Goal: Information Seeking & Learning: Learn about a topic

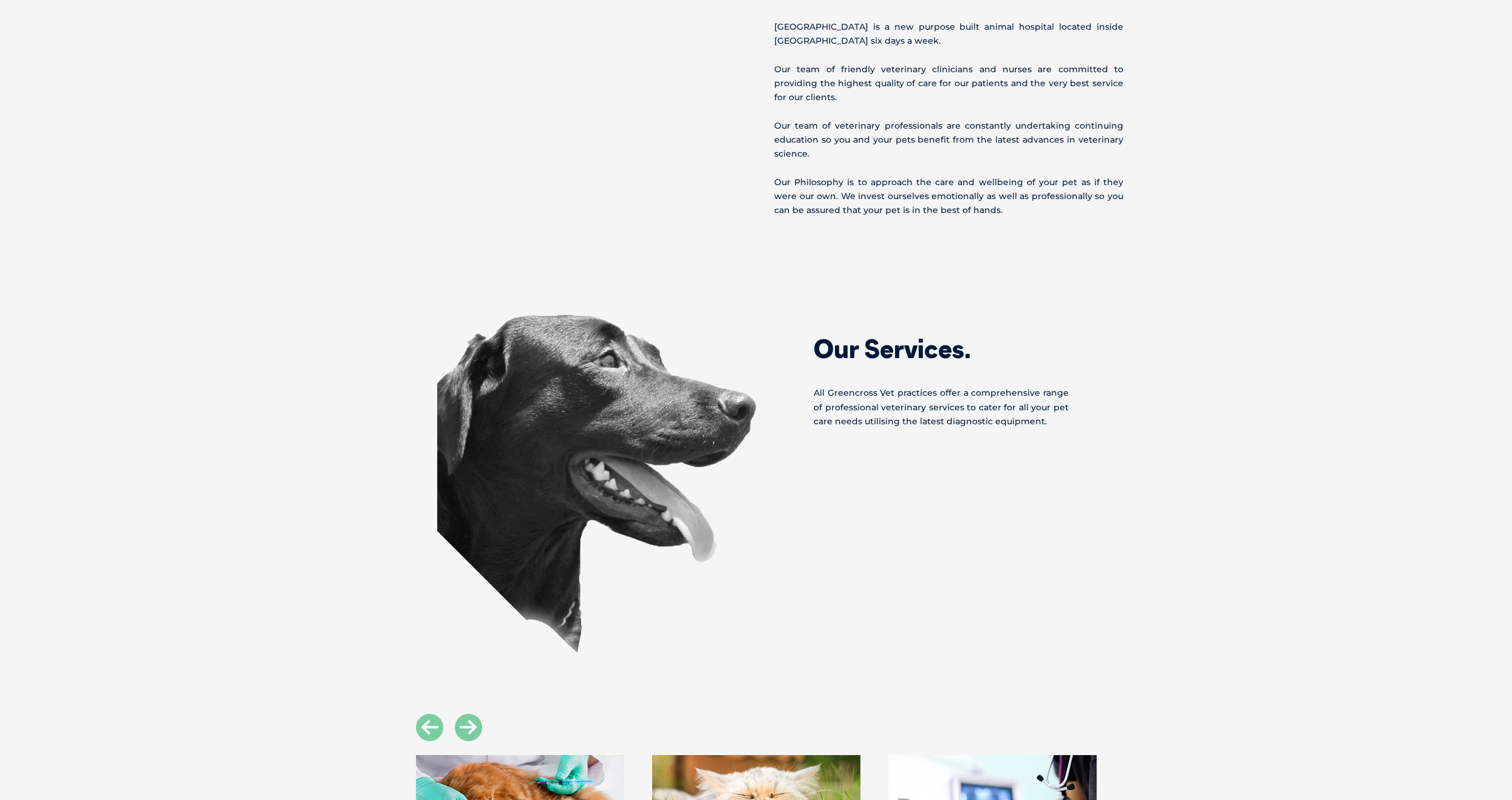
scroll to position [485, 0]
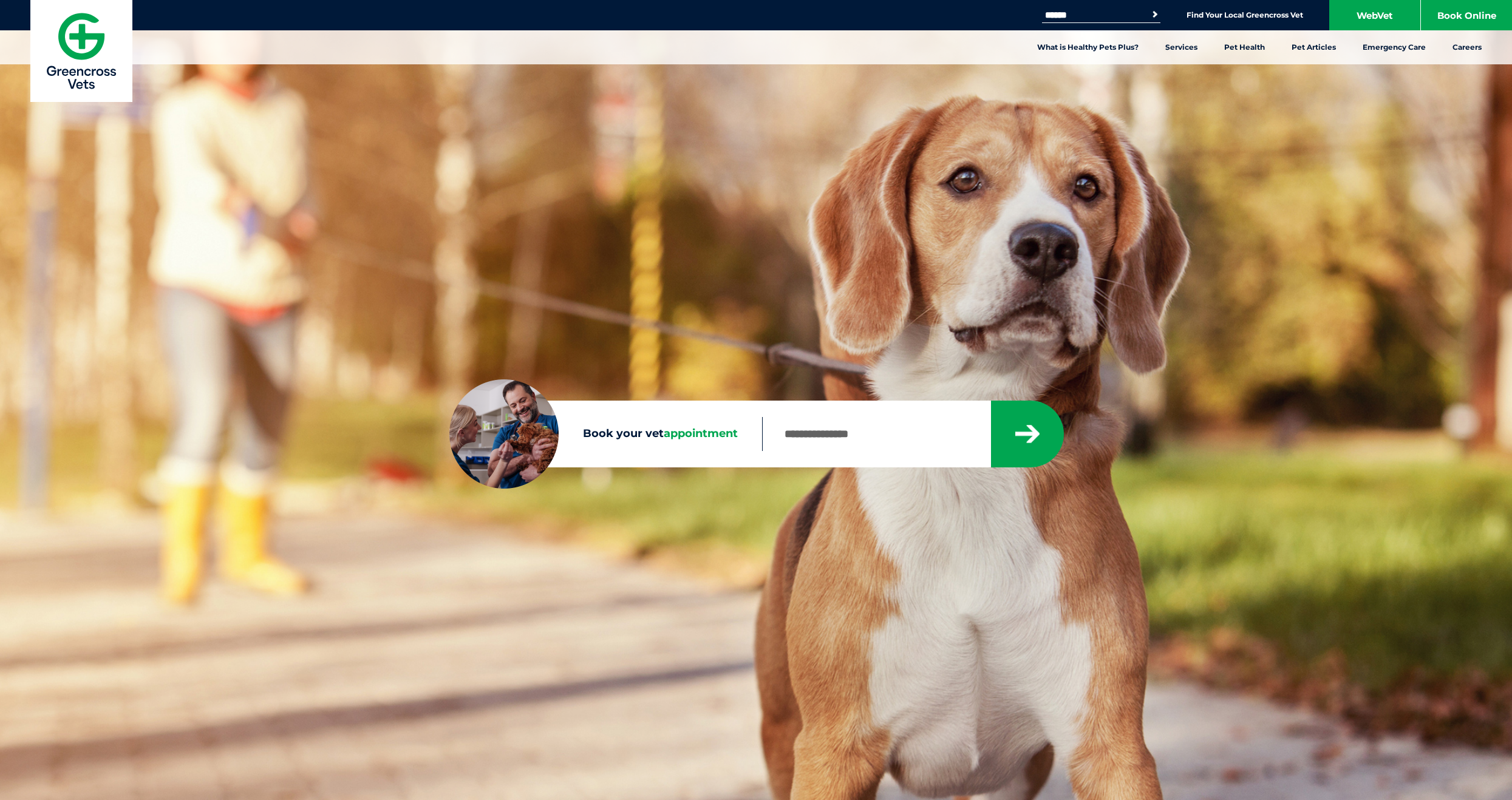
click at [884, 426] on input "Book your vet appointment" at bounding box center [876, 434] width 227 height 34
type input "****"
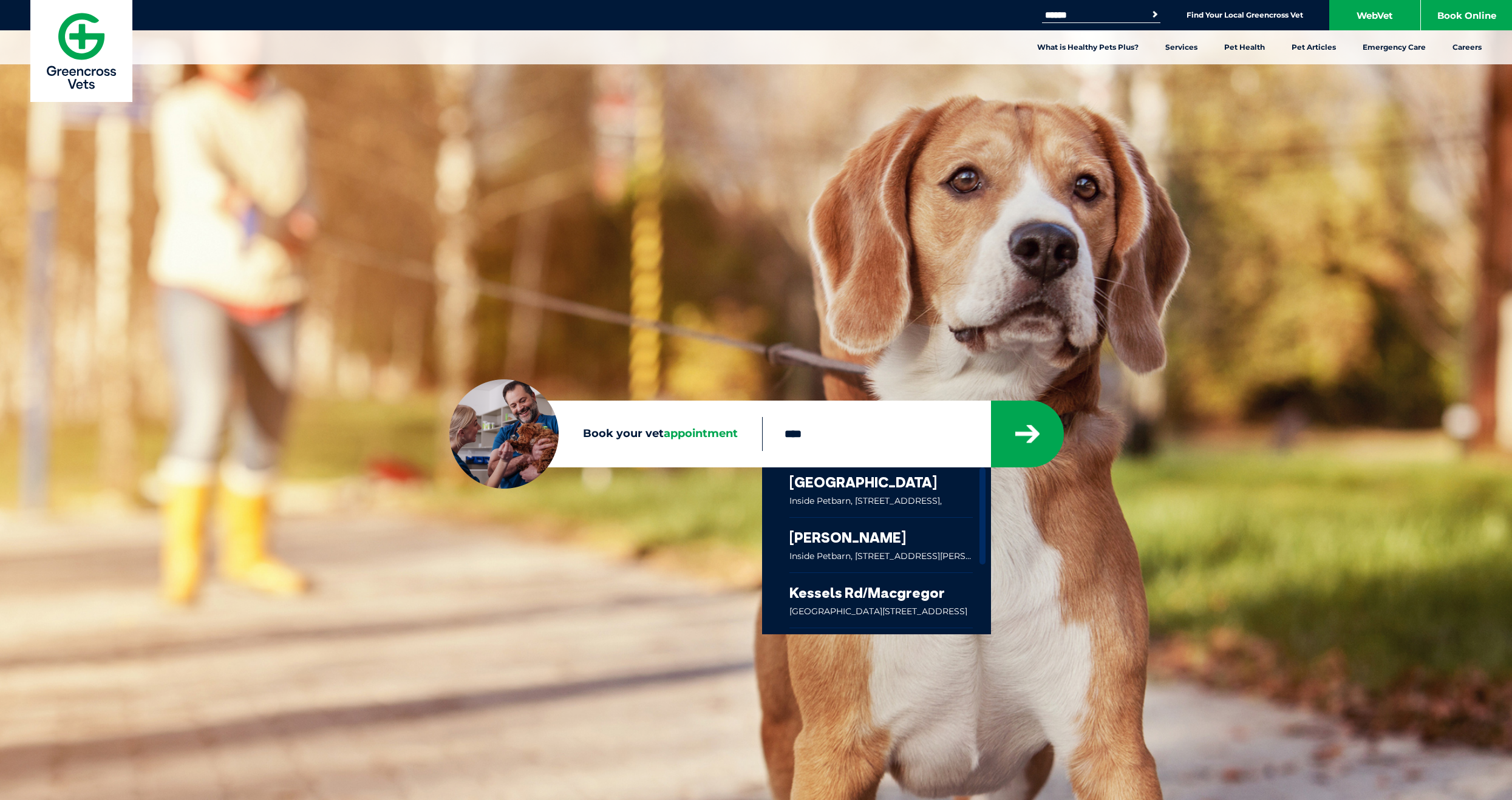
click at [869, 497] on link at bounding box center [880, 492] width 183 height 50
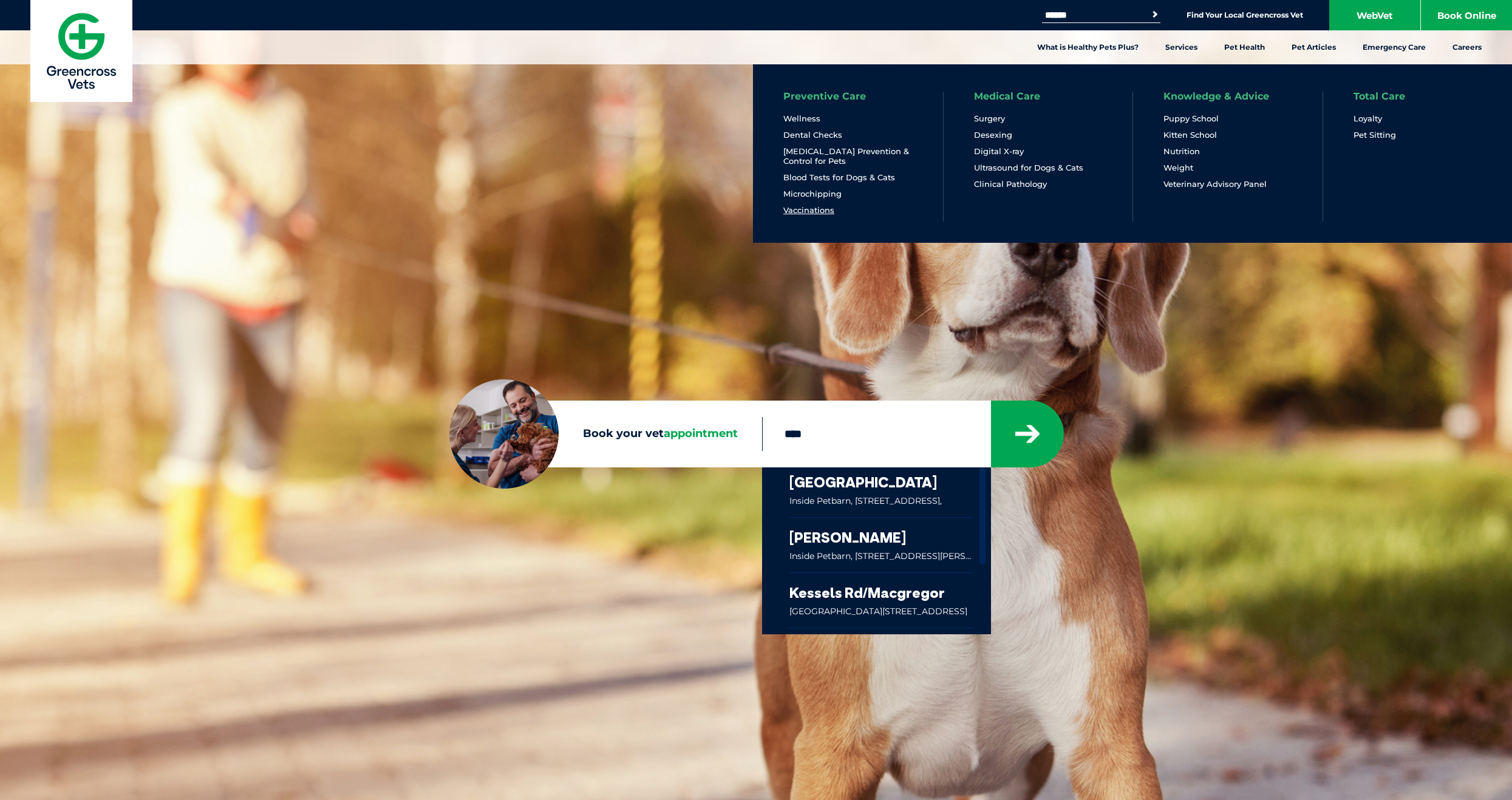
click at [794, 211] on link "Vaccinations" at bounding box center [808, 209] width 51 height 10
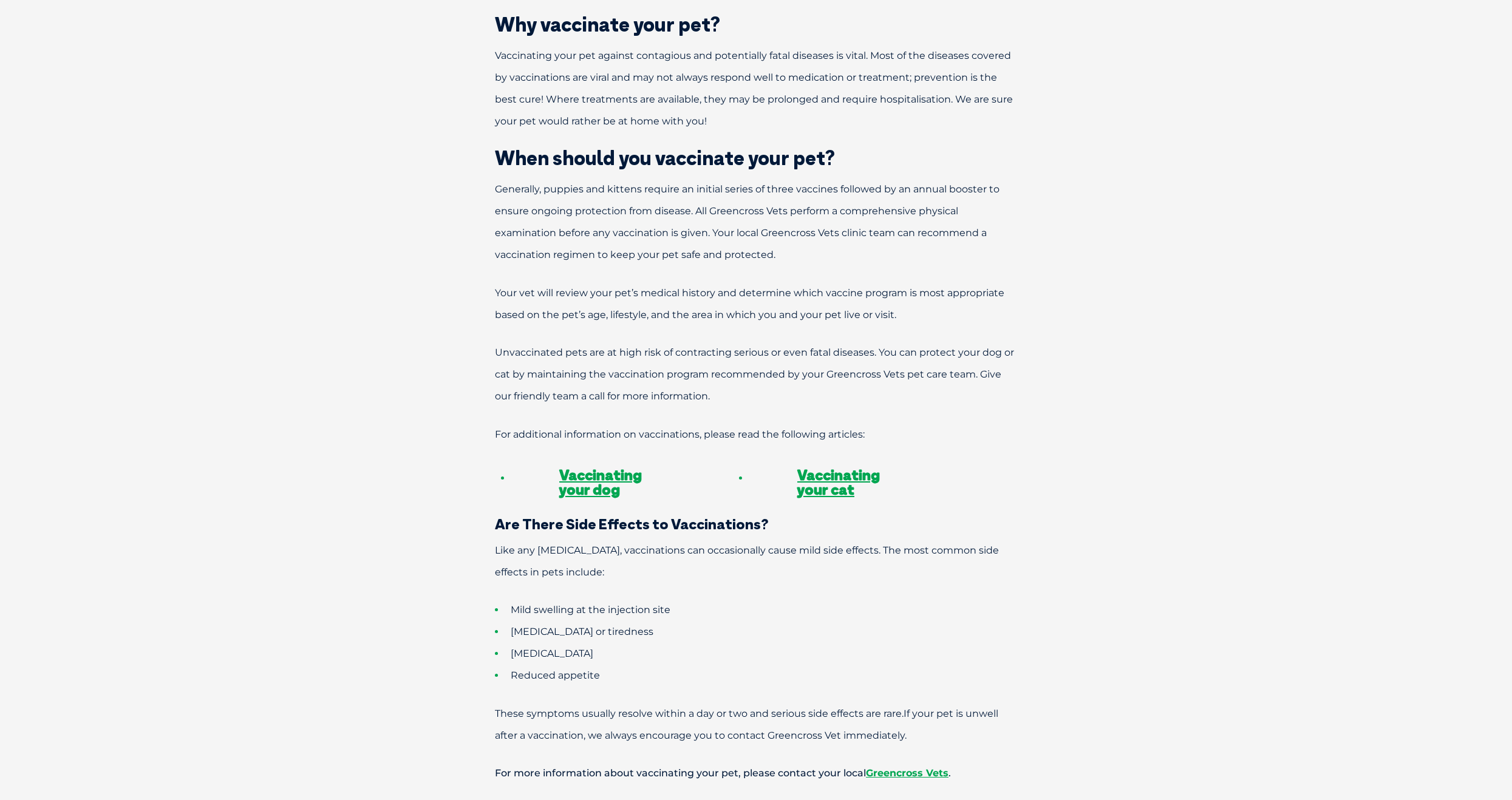
scroll to position [1032, 0]
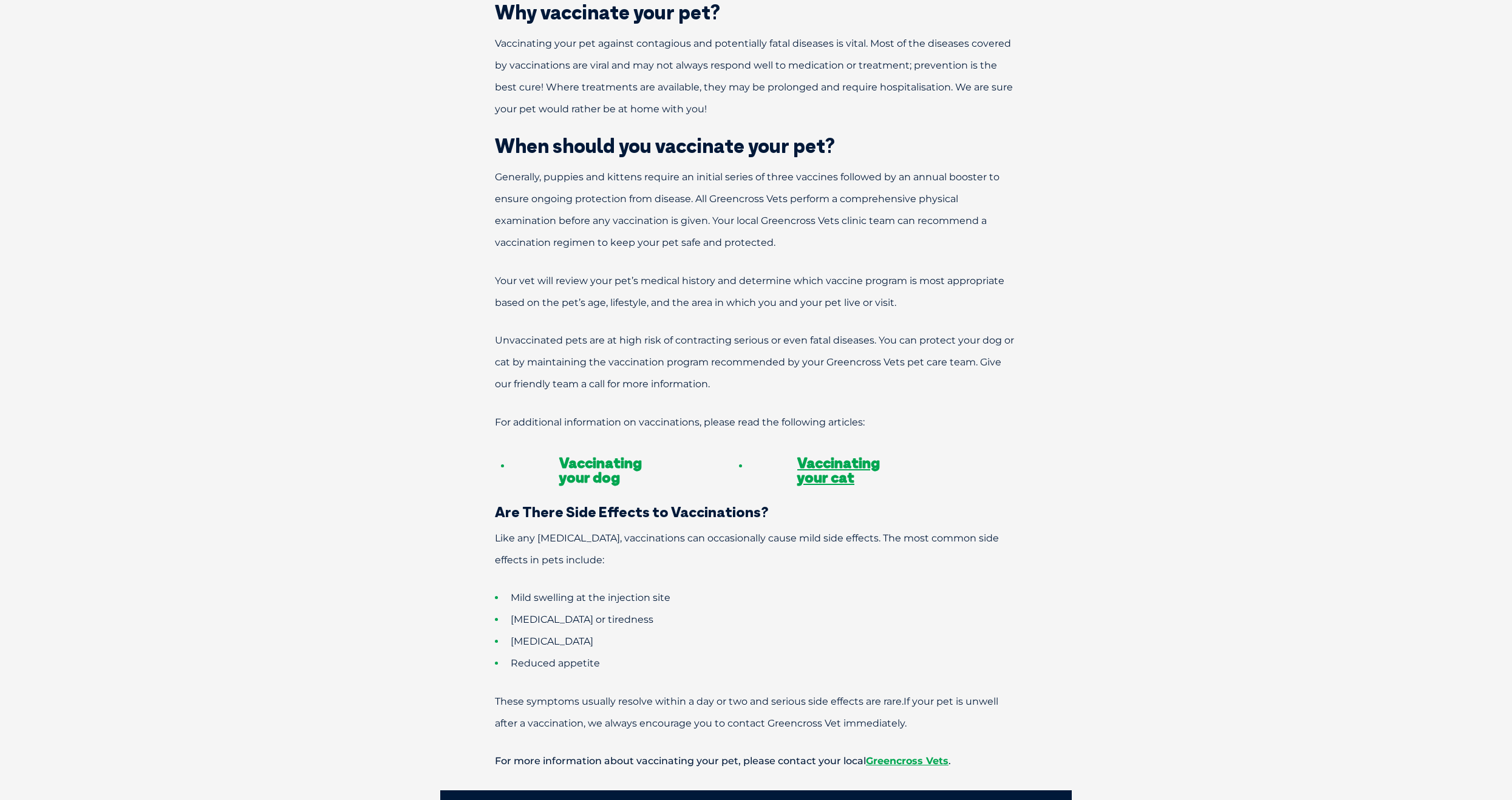
click at [597, 454] on link "Vaccinating your dog" at bounding box center [601, 470] width 83 height 32
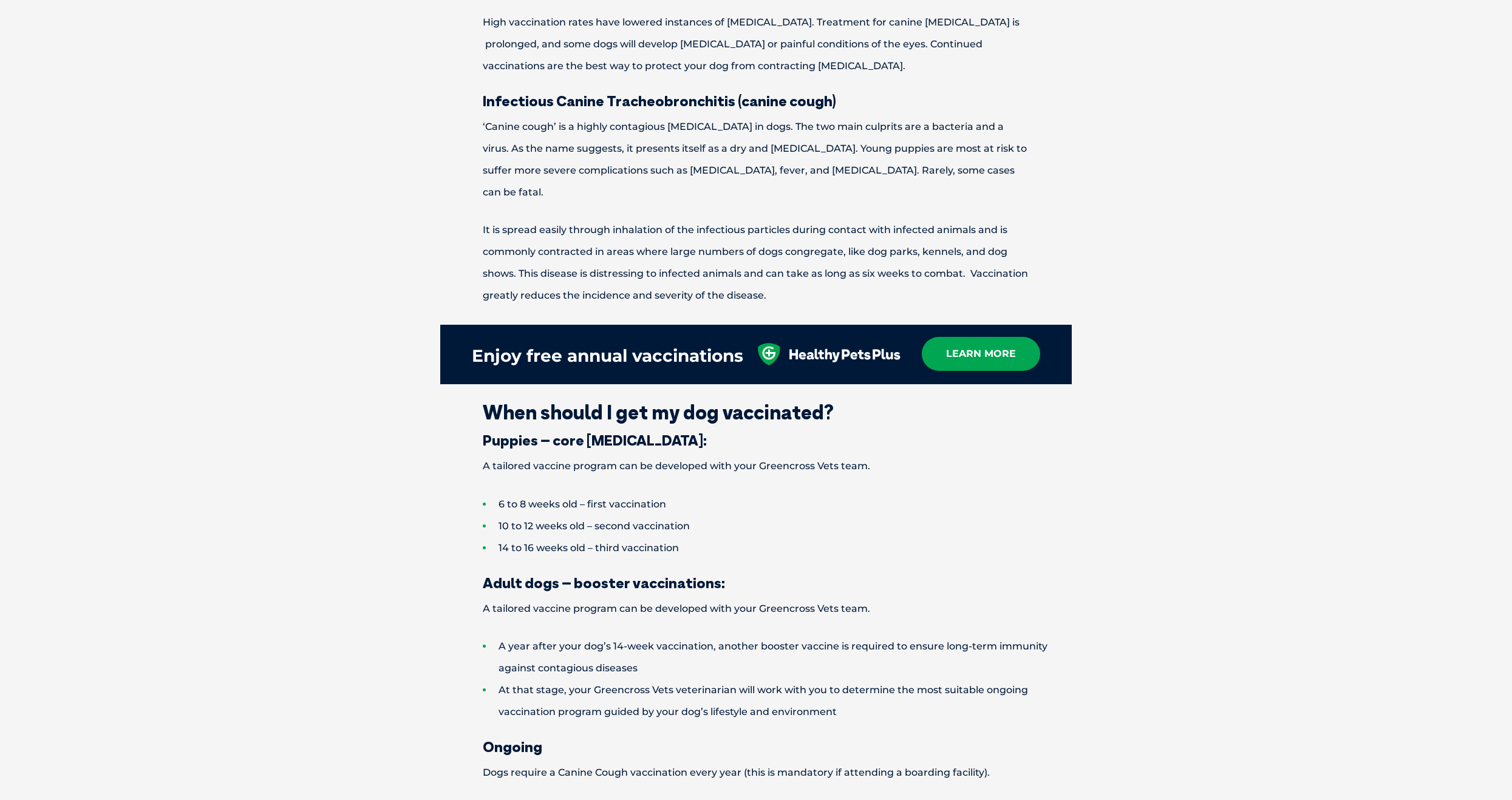
scroll to position [1639, 0]
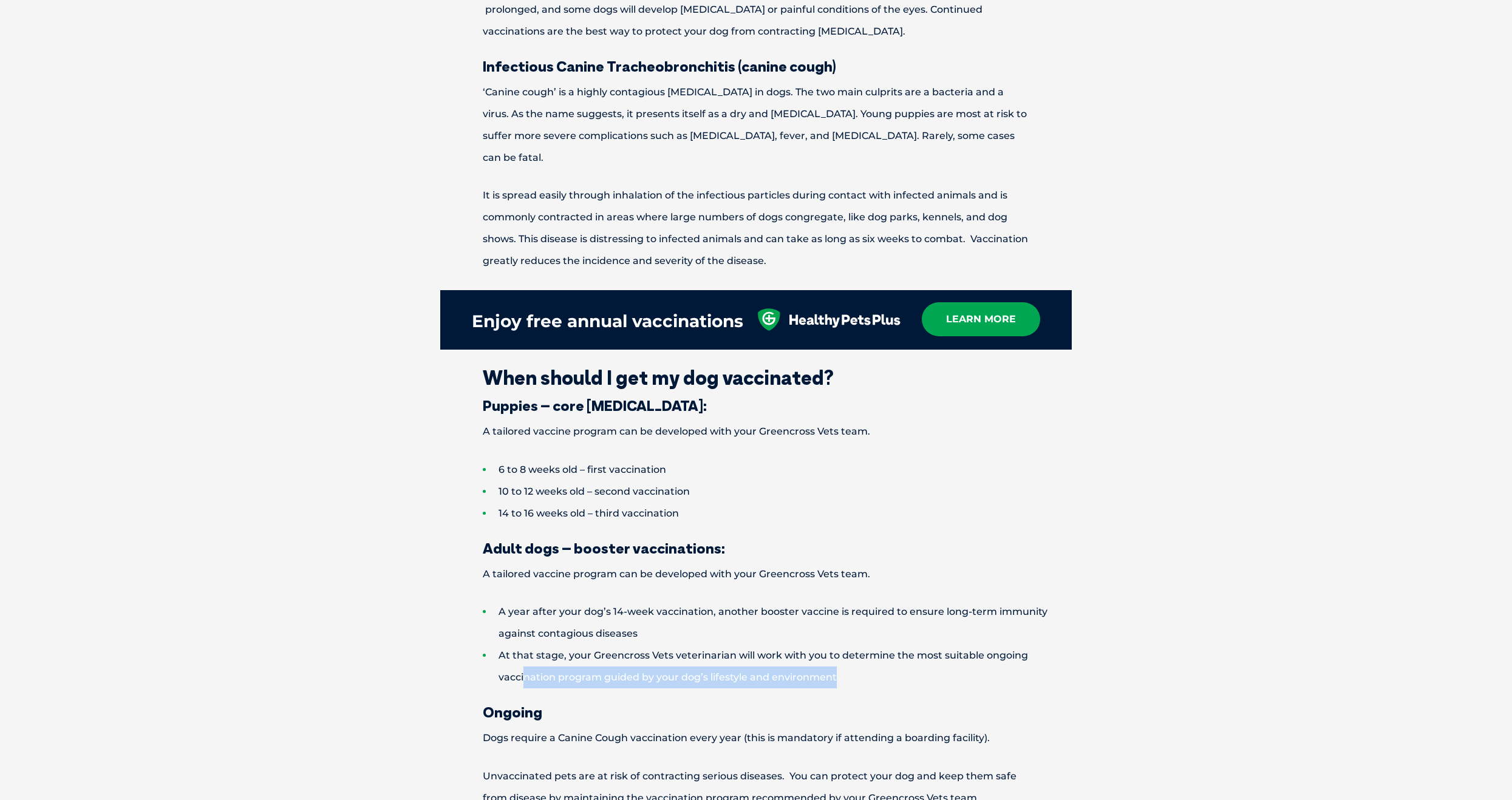
drag, startPoint x: 524, startPoint y: 660, endPoint x: 899, endPoint y: 661, distance: 375.0
click at [899, 661] on li "At that stage, your Greencross Vets veterinarian will work with you to determin…" at bounding box center [777, 667] width 589 height 43
drag, startPoint x: 899, startPoint y: 661, endPoint x: 896, endPoint y: 687, distance: 26.2
click at [896, 704] on h3 "Ongoing" at bounding box center [756, 712] width 632 height 14
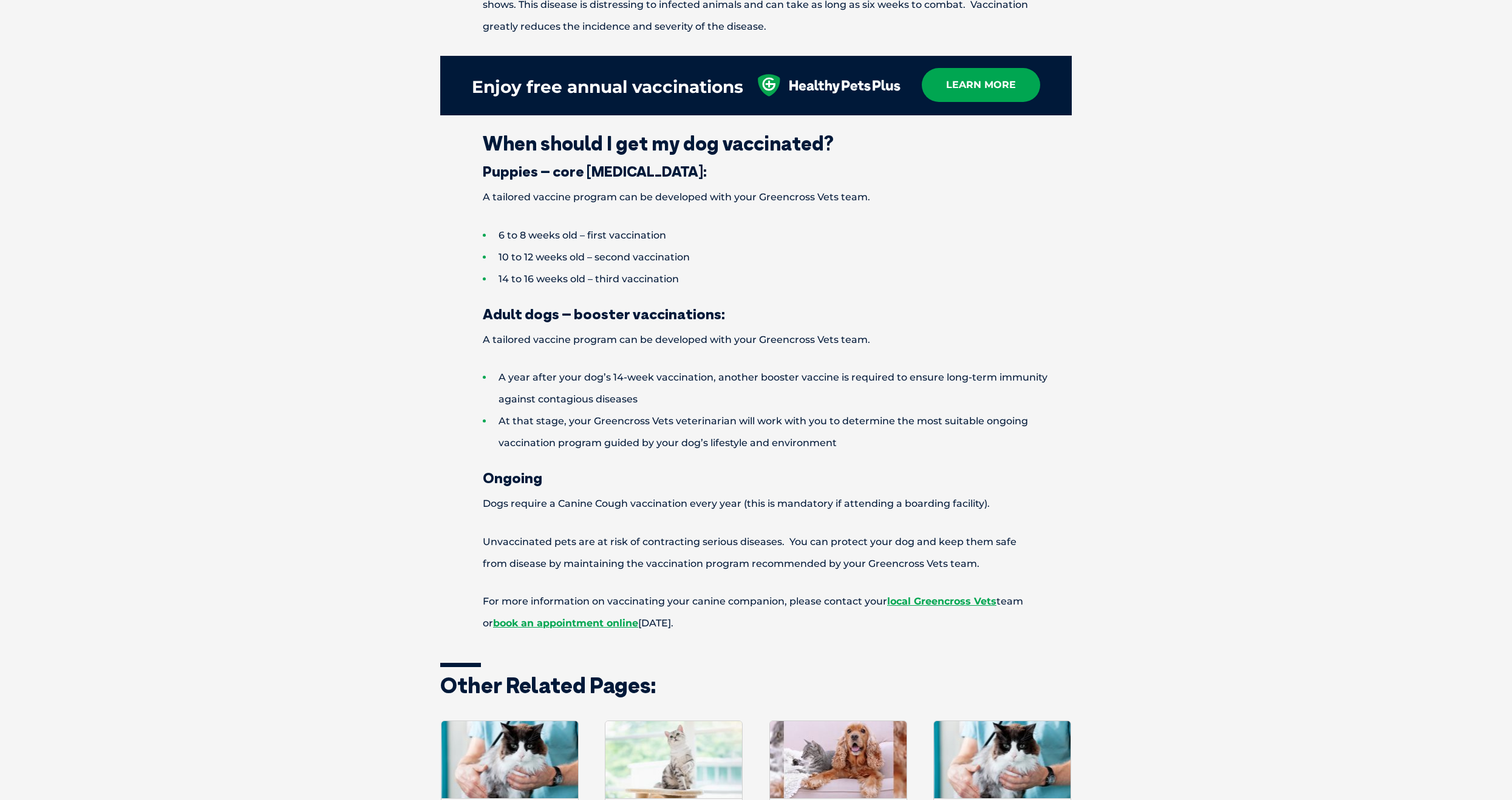
scroll to position [1881, 0]
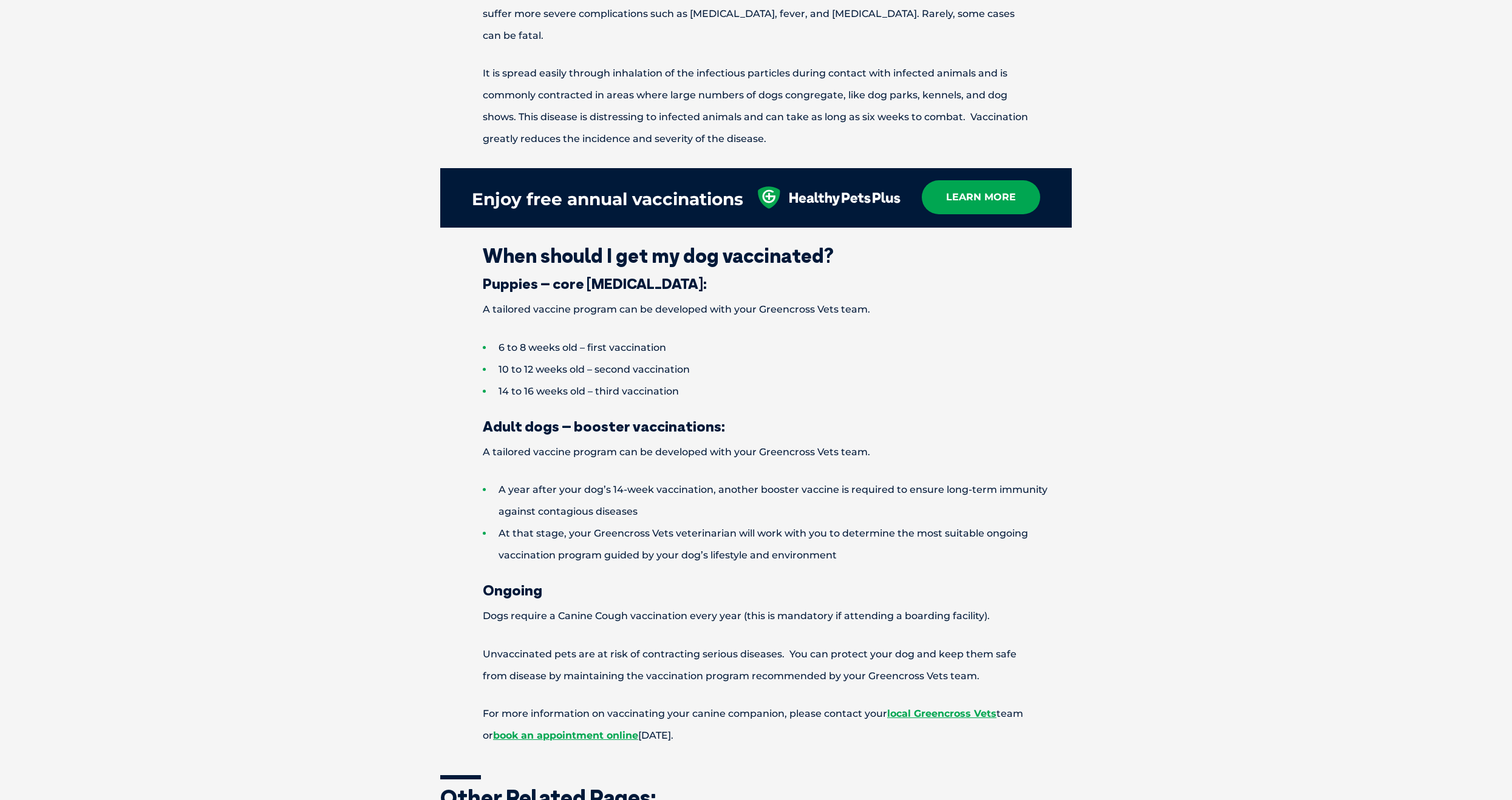
scroll to position [1761, 0]
click at [1005, 181] on link "learn more" at bounding box center [981, 198] width 118 height 34
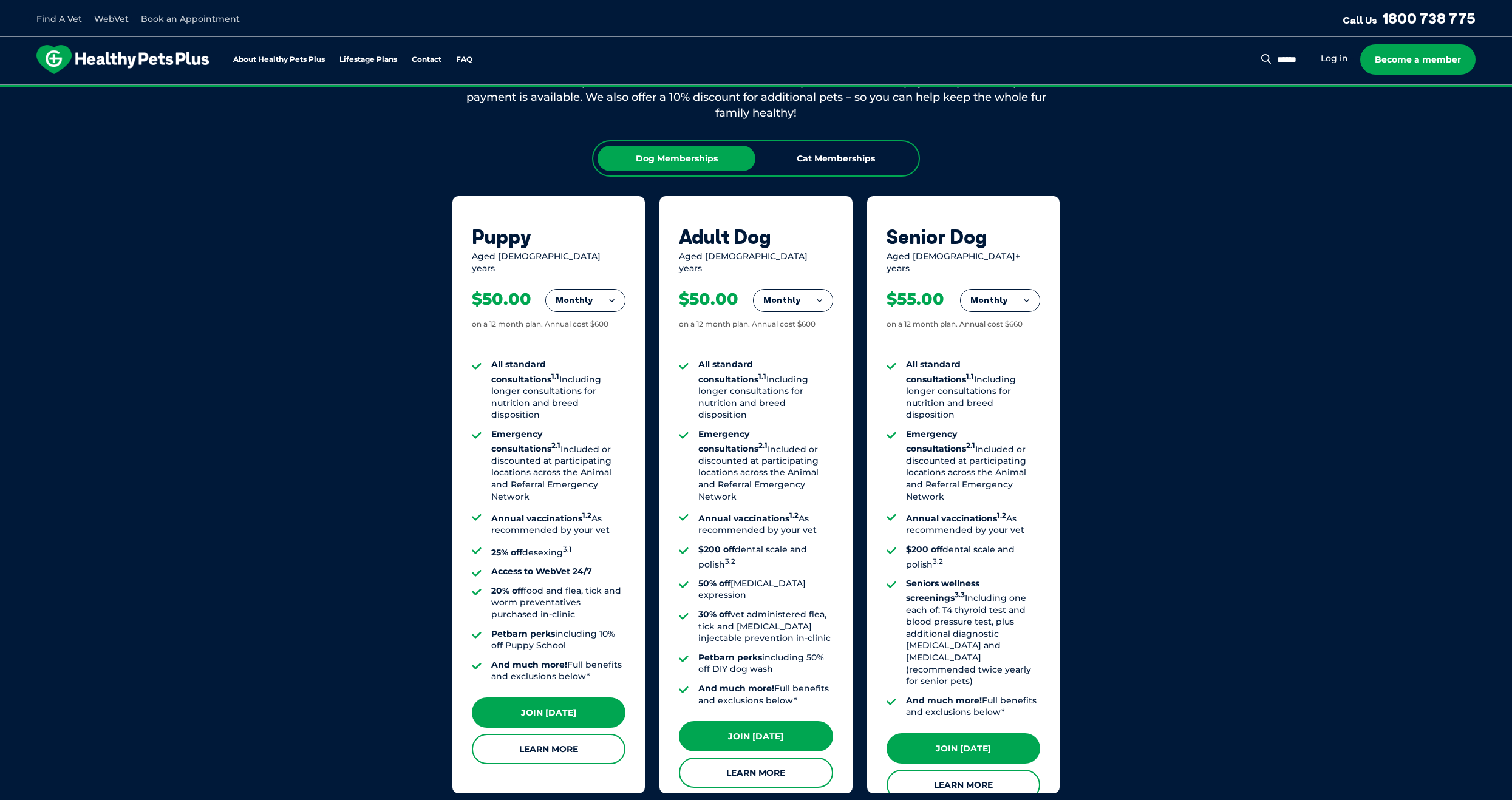
scroll to position [729, 0]
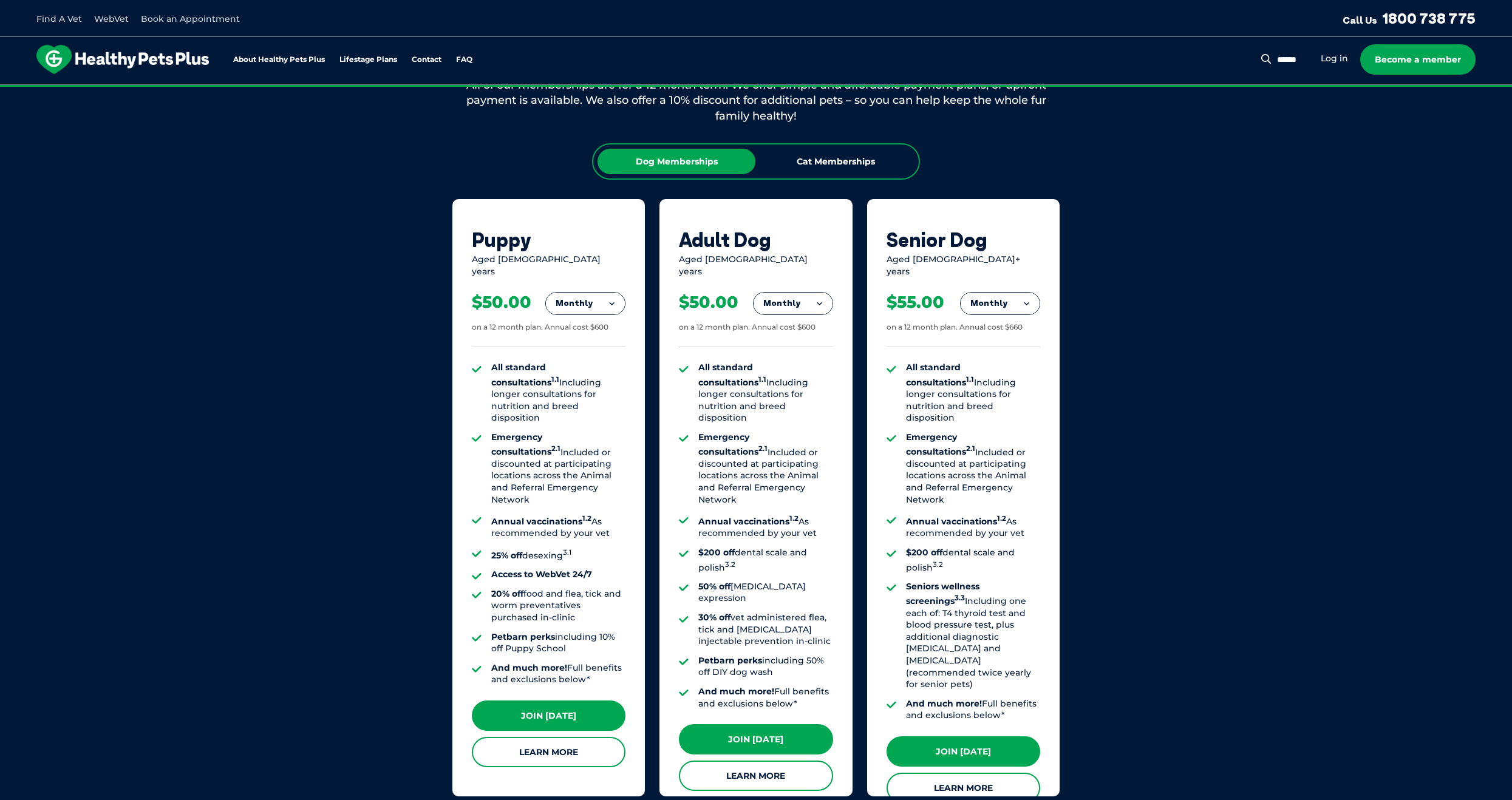
click at [798, 294] on button "Monthly" at bounding box center [792, 303] width 78 height 22
click at [786, 322] on li "Fortnightly" at bounding box center [792, 329] width 78 height 29
click at [552, 292] on button "Fortnightly" at bounding box center [582, 303] width 86 height 22
click at [574, 382] on li "Yearly" at bounding box center [582, 387] width 86 height 29
click at [567, 298] on button "Yearly" at bounding box center [585, 303] width 78 height 22
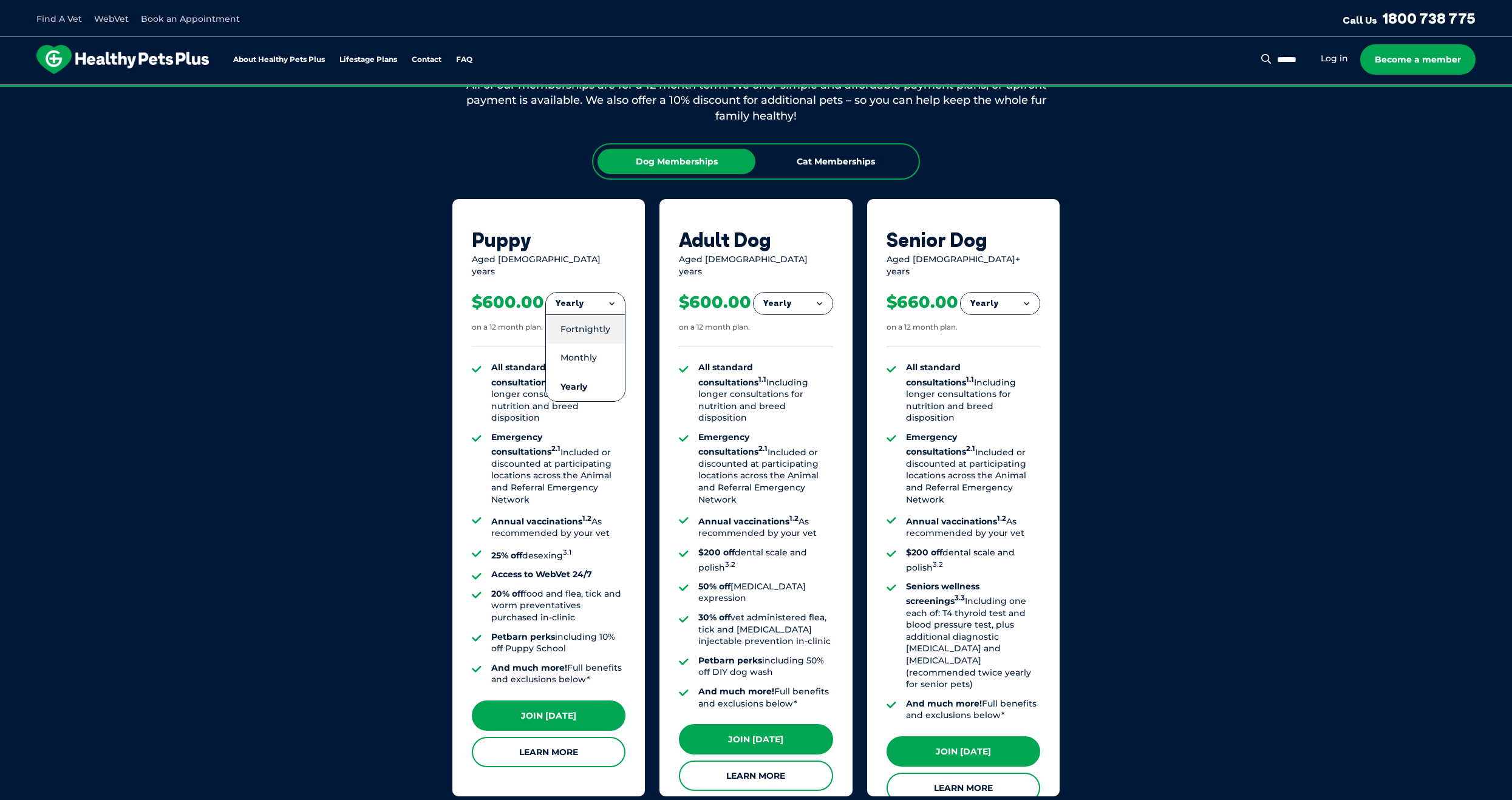
click at [585, 322] on li "Fortnightly" at bounding box center [585, 329] width 78 height 29
click at [599, 298] on button "Fortnightly" at bounding box center [582, 303] width 86 height 22
click at [613, 268] on div "Aged 0-1 years" at bounding box center [549, 265] width 153 height 23
click at [597, 292] on button "Fortnightly" at bounding box center [582, 303] width 86 height 22
click at [588, 240] on div "Puppy" at bounding box center [549, 240] width 153 height 23
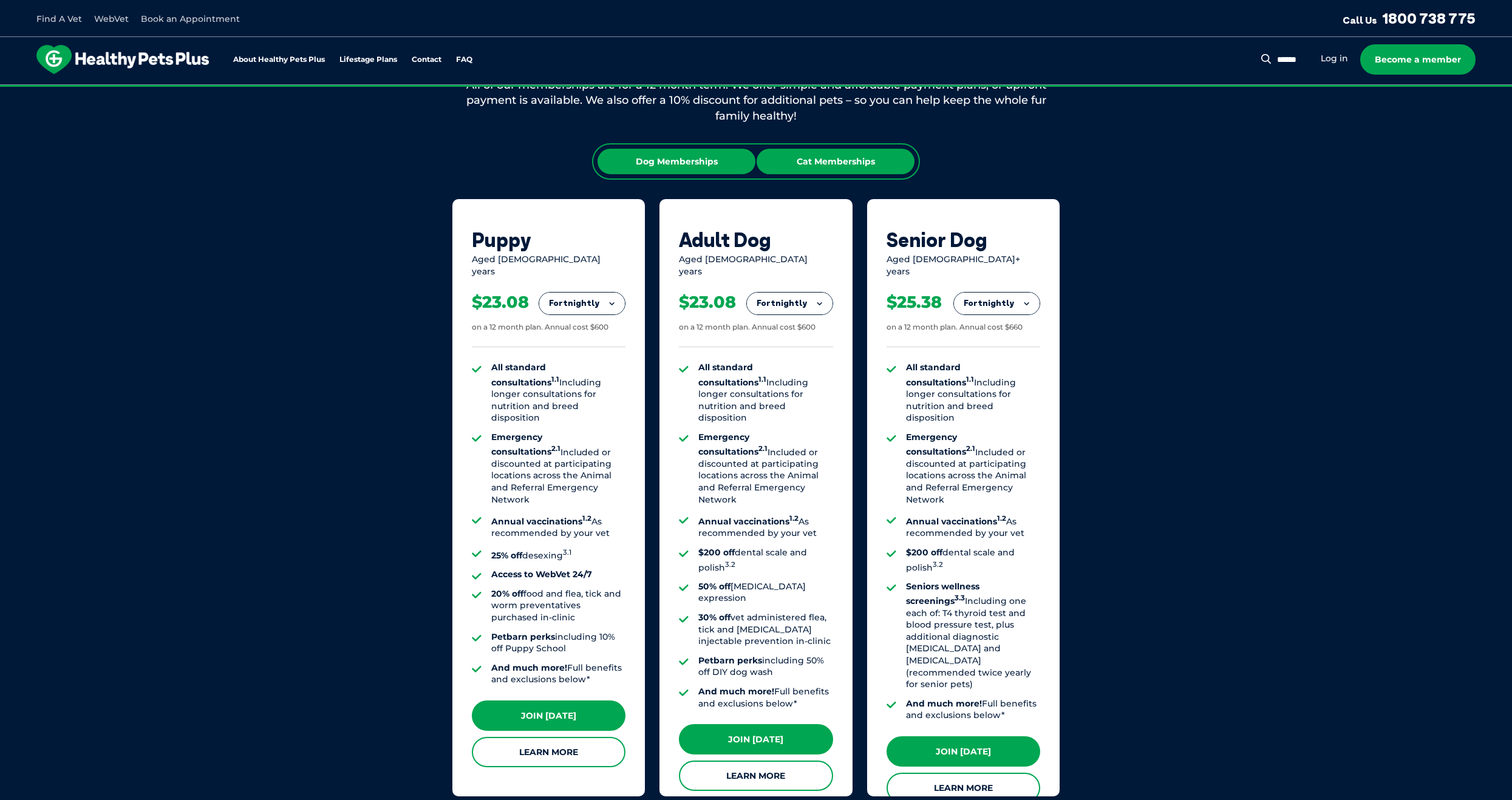
click at [845, 166] on div "Cat Memberships" at bounding box center [835, 161] width 158 height 25
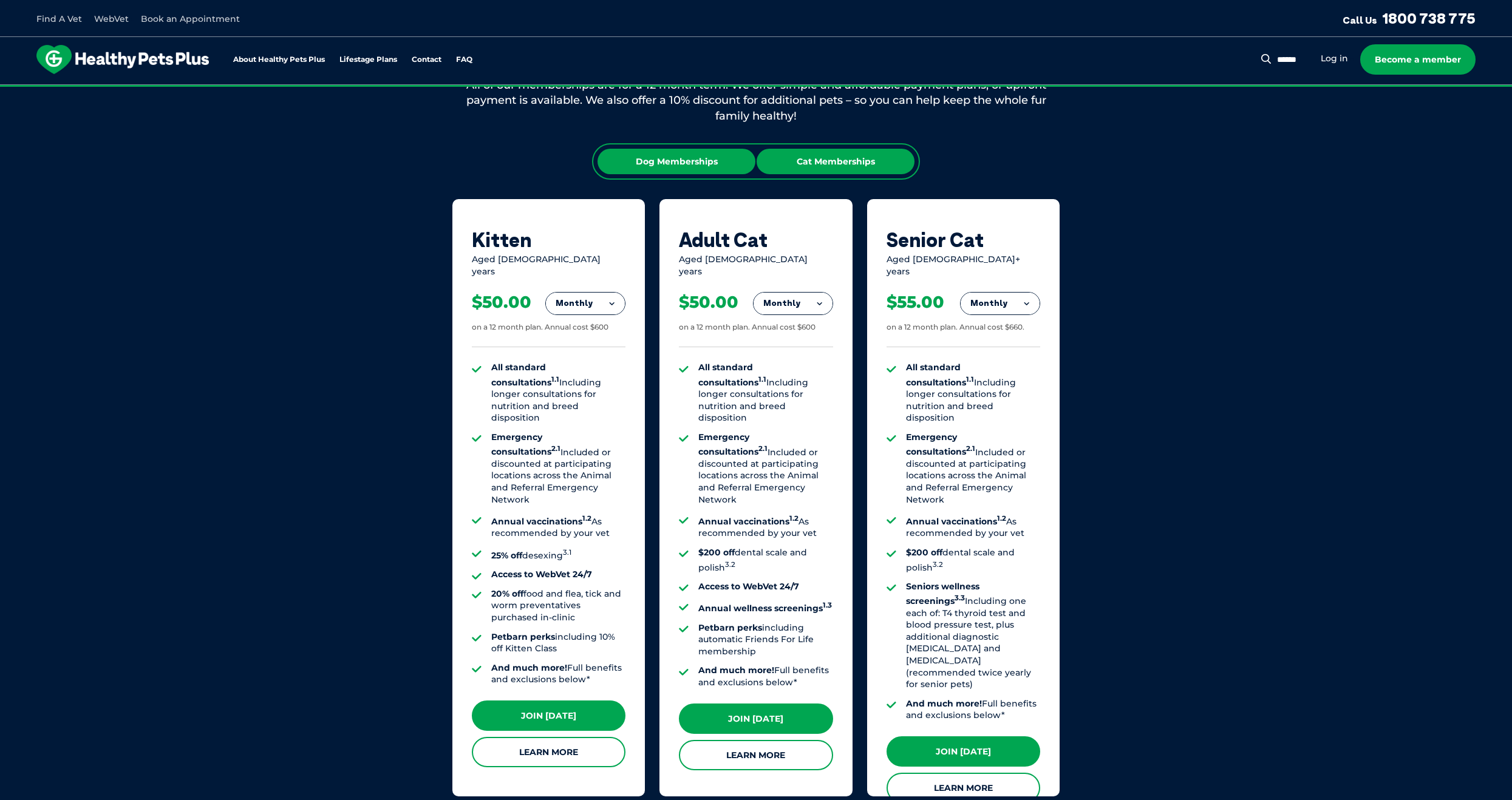
click at [699, 161] on div "Dog Memberships" at bounding box center [676, 161] width 158 height 25
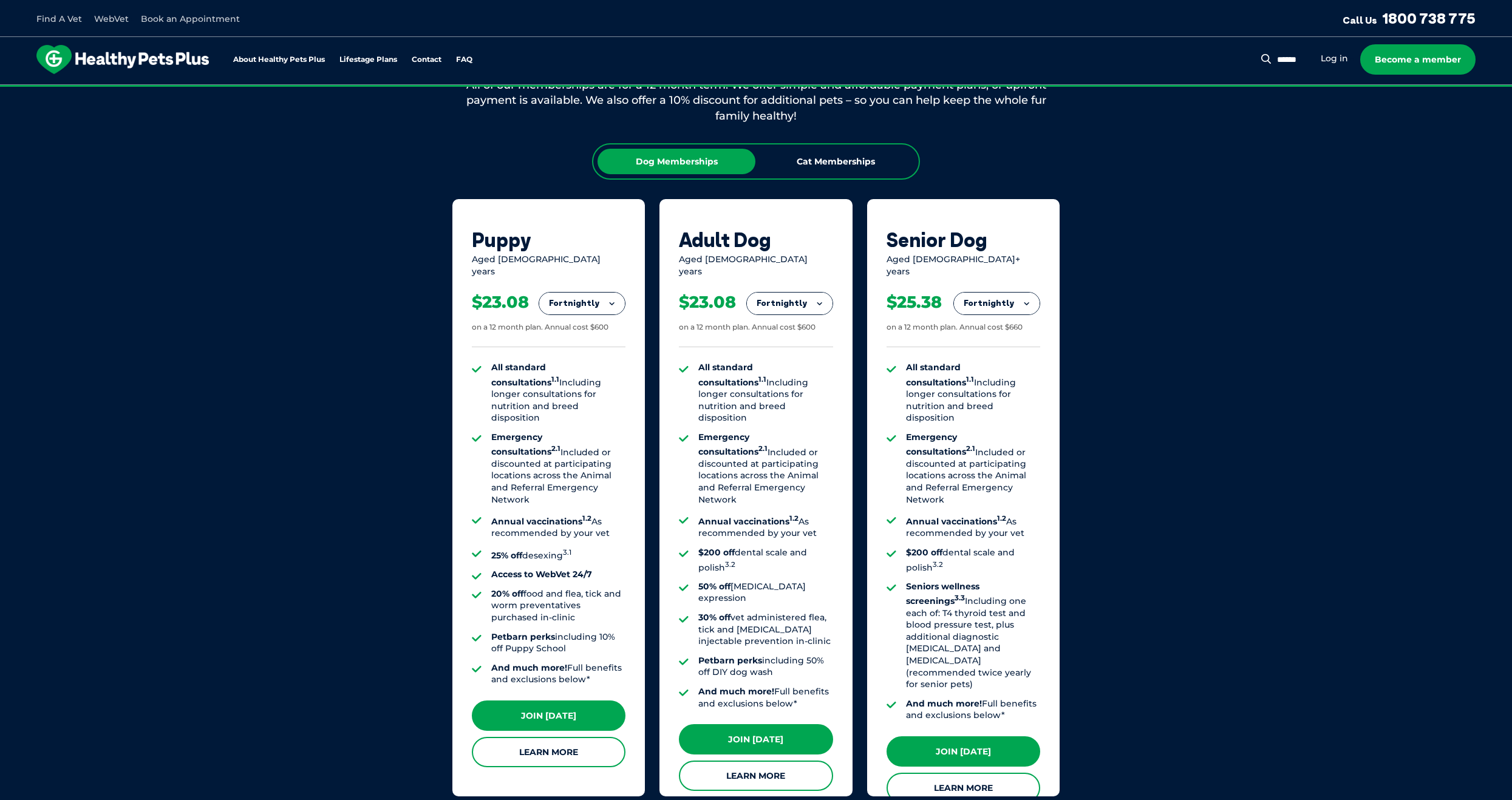
click at [51, 18] on link "Find A Vet" at bounding box center [59, 19] width 45 height 11
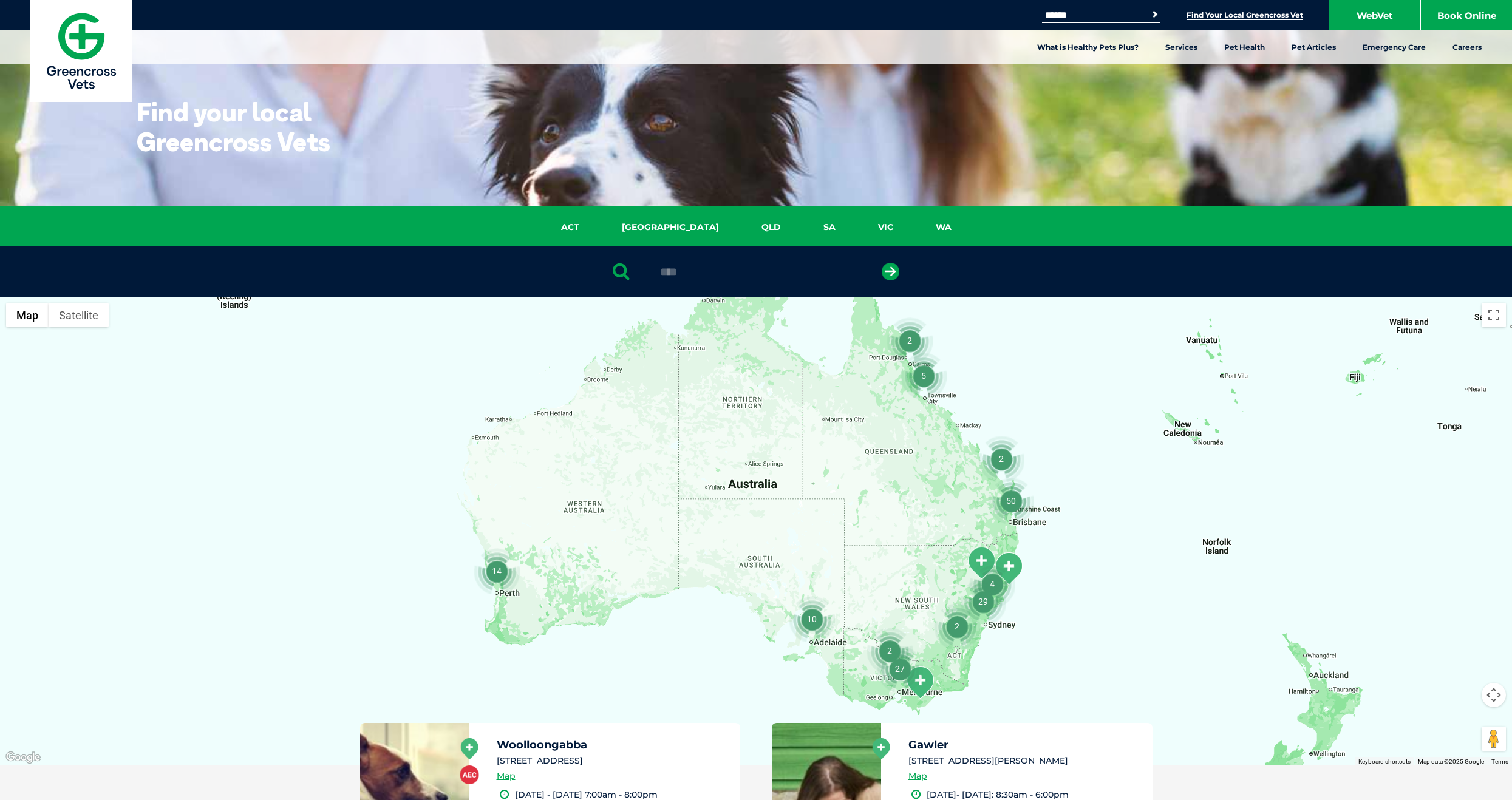
type input "****"
click at [881, 262] on button "submit" at bounding box center [890, 271] width 18 height 18
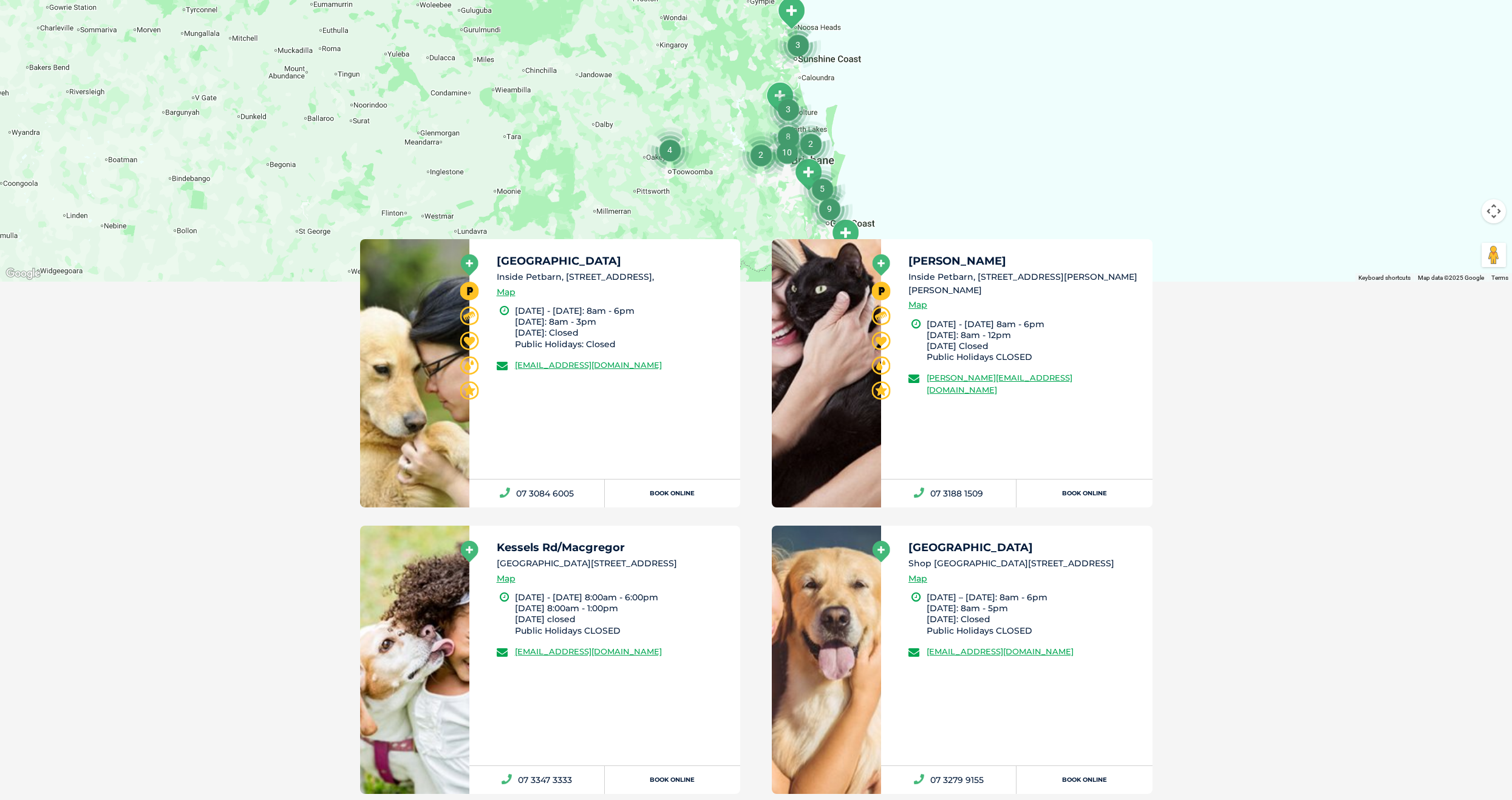
scroll to position [479, 0]
